Goal: Transaction & Acquisition: Purchase product/service

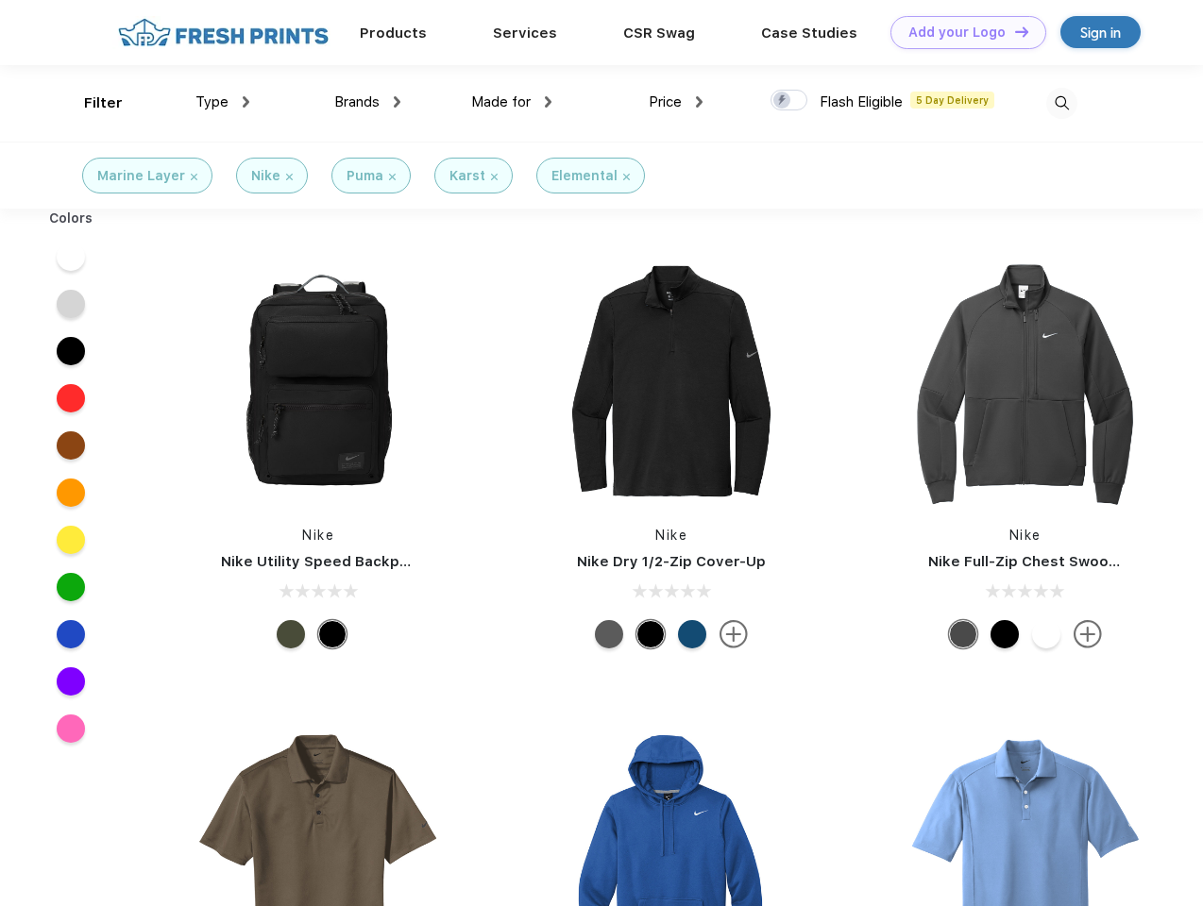
scroll to position [1, 0]
click at [961, 32] on link "Add your Logo Design Tool" at bounding box center [968, 32] width 156 height 33
click at [0, 0] on div "Design Tool" at bounding box center [0, 0] width 0 height 0
click at [1013, 31] on link "Add your Logo Design Tool" at bounding box center [968, 32] width 156 height 33
click at [91, 103] on div "Filter" at bounding box center [103, 104] width 39 height 22
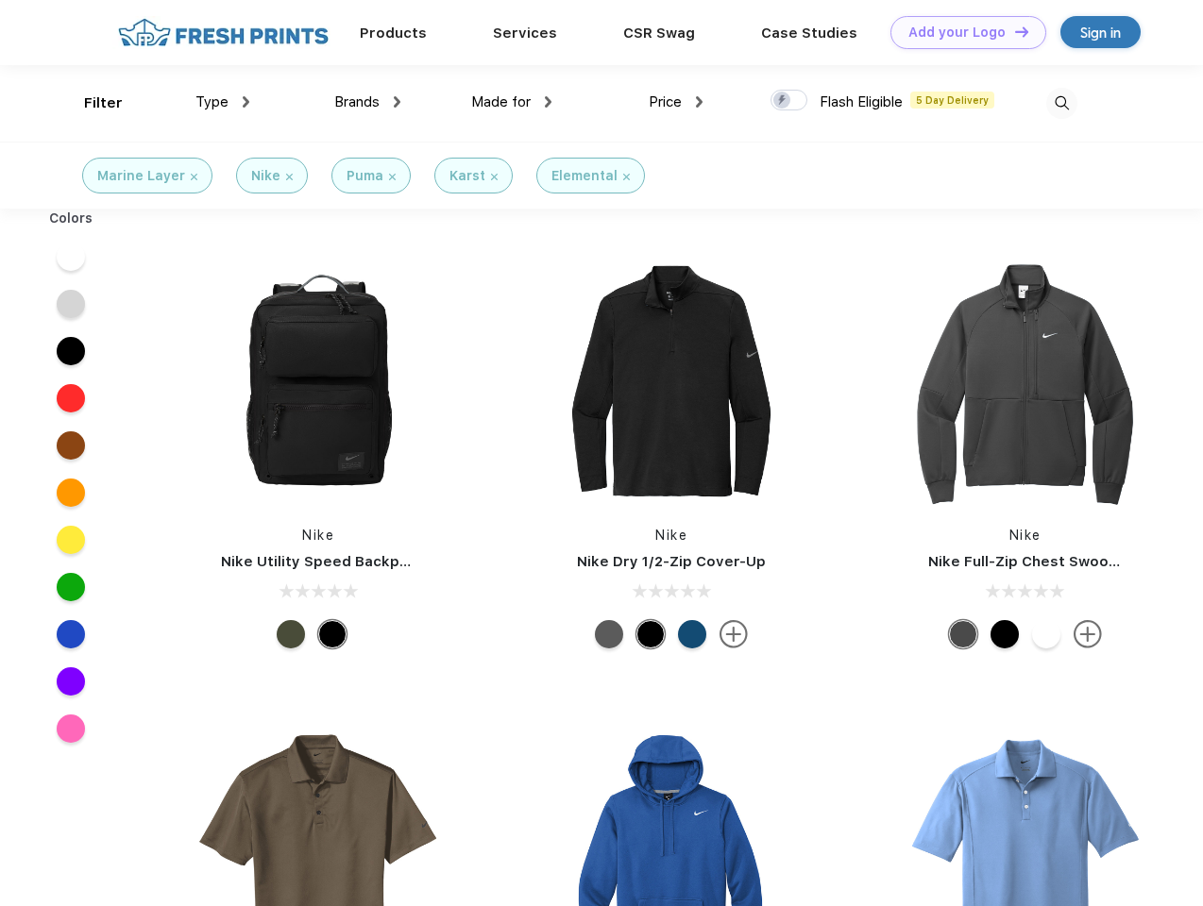
click at [223, 102] on span "Type" at bounding box center [211, 101] width 33 height 17
click at [367, 102] on span "Brands" at bounding box center [356, 101] width 45 height 17
click at [512, 102] on span "Made for" at bounding box center [500, 101] width 59 height 17
click at [676, 102] on span "Price" at bounding box center [665, 101] width 33 height 17
click at [789, 101] on div at bounding box center [788, 100] width 37 height 21
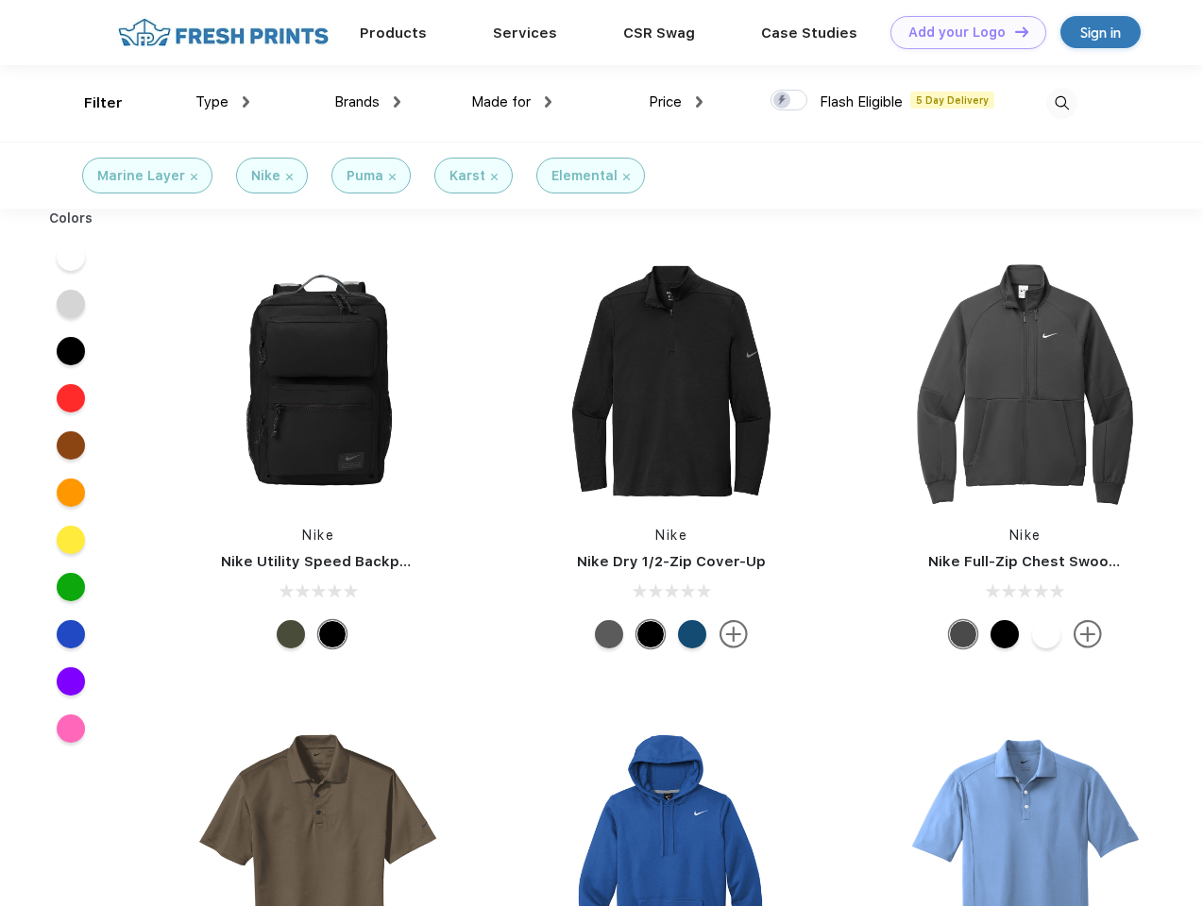
click at [783, 101] on input "checkbox" at bounding box center [776, 95] width 12 height 12
click at [1061, 103] on img at bounding box center [1061, 103] width 31 height 31
